Goal: Transaction & Acquisition: Purchase product/service

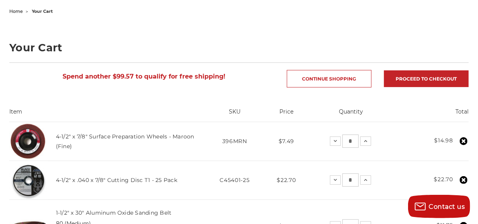
scroll to position [116, 0]
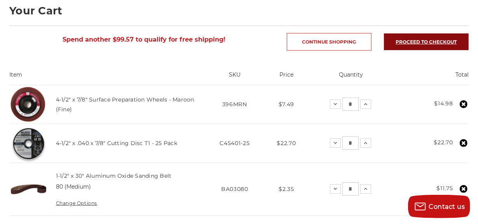
click at [439, 46] on link "Proceed to checkout" at bounding box center [426, 41] width 85 height 17
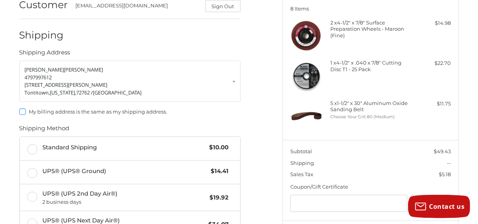
scroll to position [115, 0]
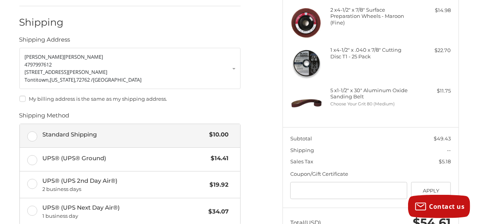
click at [32, 137] on label "Standard Shipping $10.00" at bounding box center [130, 135] width 221 height 23
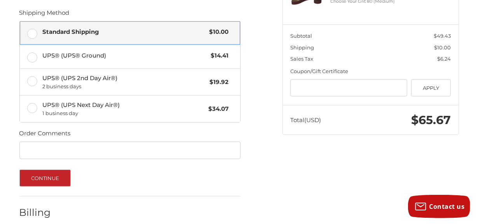
scroll to position [217, 0]
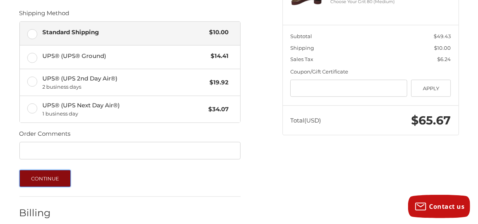
click at [47, 179] on button "Continue" at bounding box center [45, 178] width 52 height 17
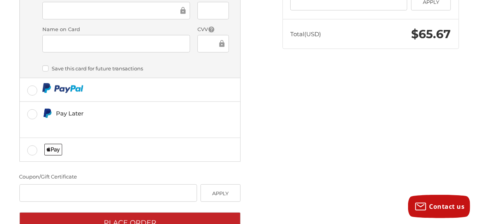
scroll to position [330, 0]
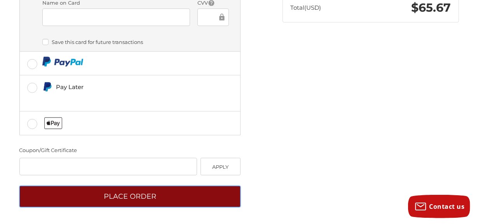
click at [148, 202] on button "Place Order" at bounding box center [129, 196] width 221 height 21
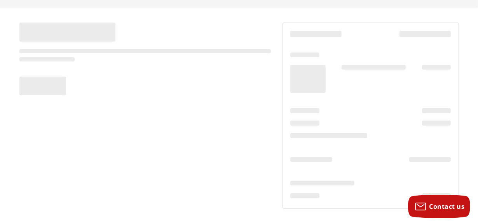
scroll to position [54, 0]
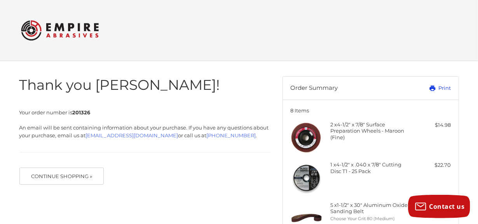
click at [438, 86] on link "Print" at bounding box center [426, 88] width 51 height 8
